Goal: Find specific page/section: Locate a particular part of the current website

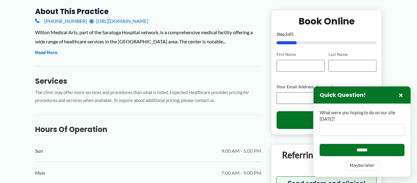
scroll to position [190, 0]
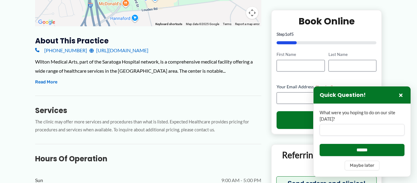
click at [171, 24] on button "Keyboard shortcuts" at bounding box center [168, 24] width 27 height 4
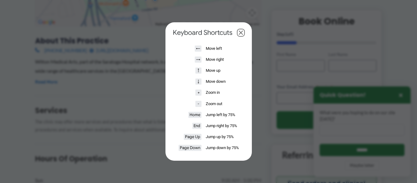
click at [169, 24] on dialog "Keyboard shortcuts ← Move left → Move right ↑ Move up ↓ Move down + Zoom in - Z…" at bounding box center [208, 91] width 86 height 138
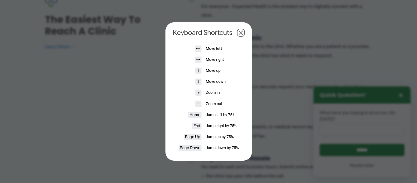
scroll to position [964, 0]
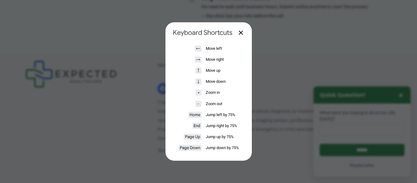
click at [241, 33] on button "Close dialog" at bounding box center [240, 32] width 7 height 7
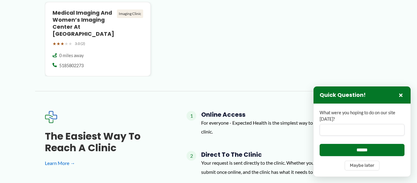
scroll to position [688, 0]
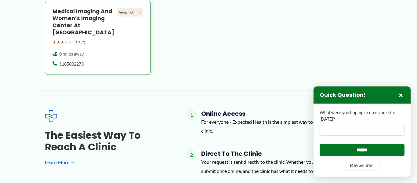
click at [59, 43] on span "★" at bounding box center [58, 42] width 4 height 8
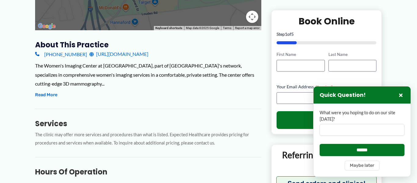
scroll to position [191, 0]
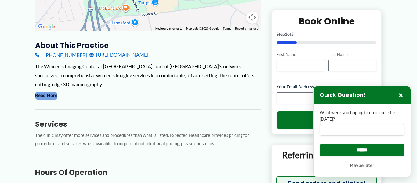
click at [45, 97] on button "Read More" at bounding box center [46, 95] width 22 height 7
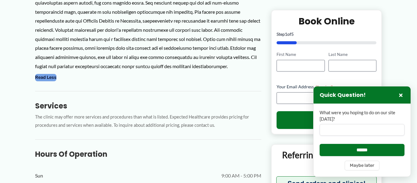
scroll to position [292, 0]
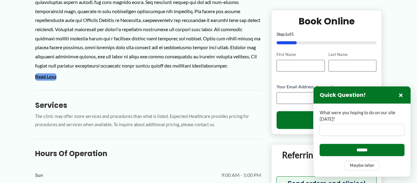
click at [45, 81] on button "Read Less" at bounding box center [45, 76] width 21 height 7
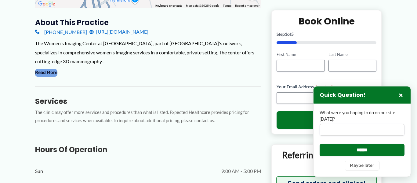
scroll to position [215, 0]
